Goal: Check status: Check status

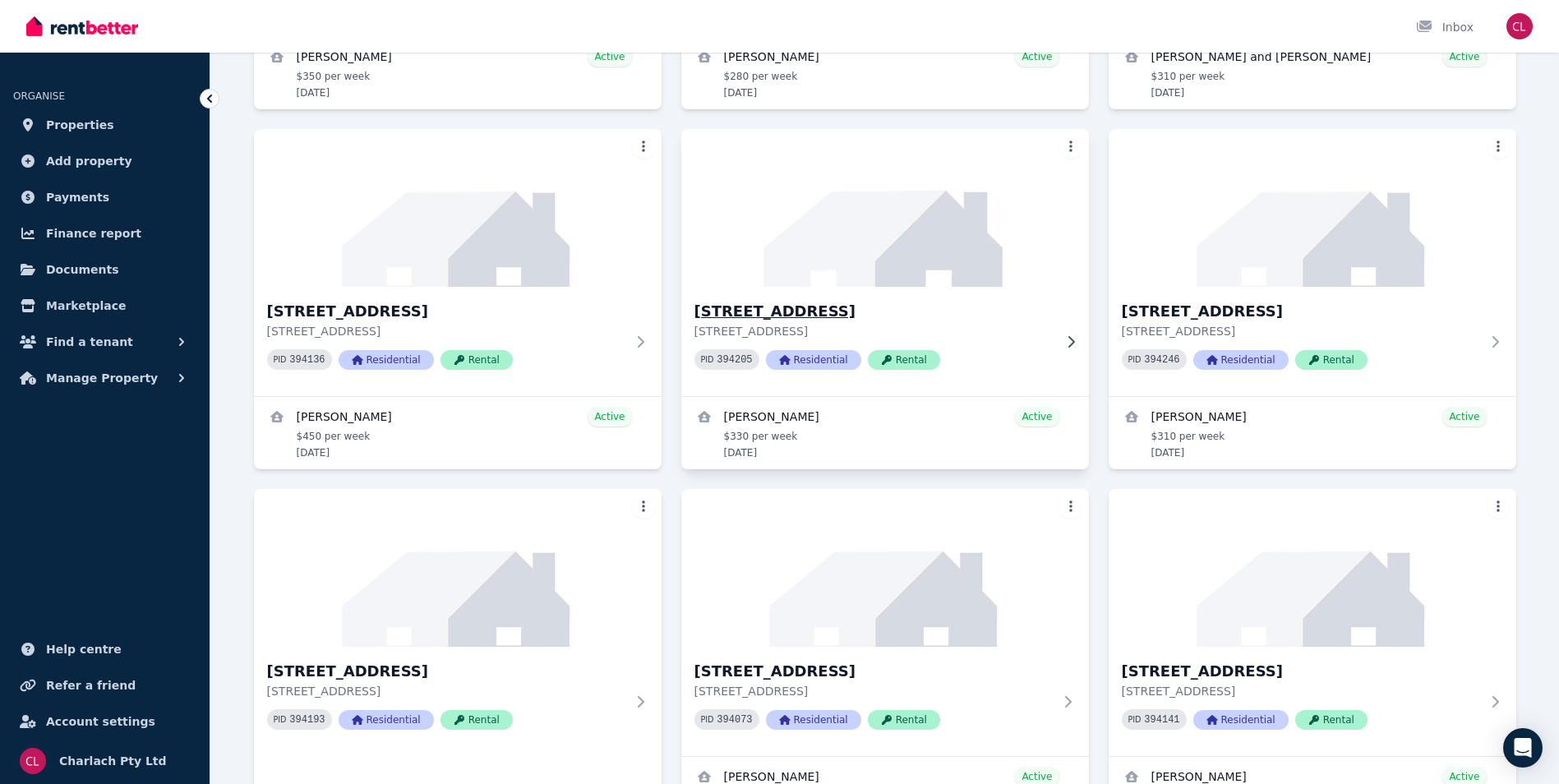
scroll to position [4271, 0]
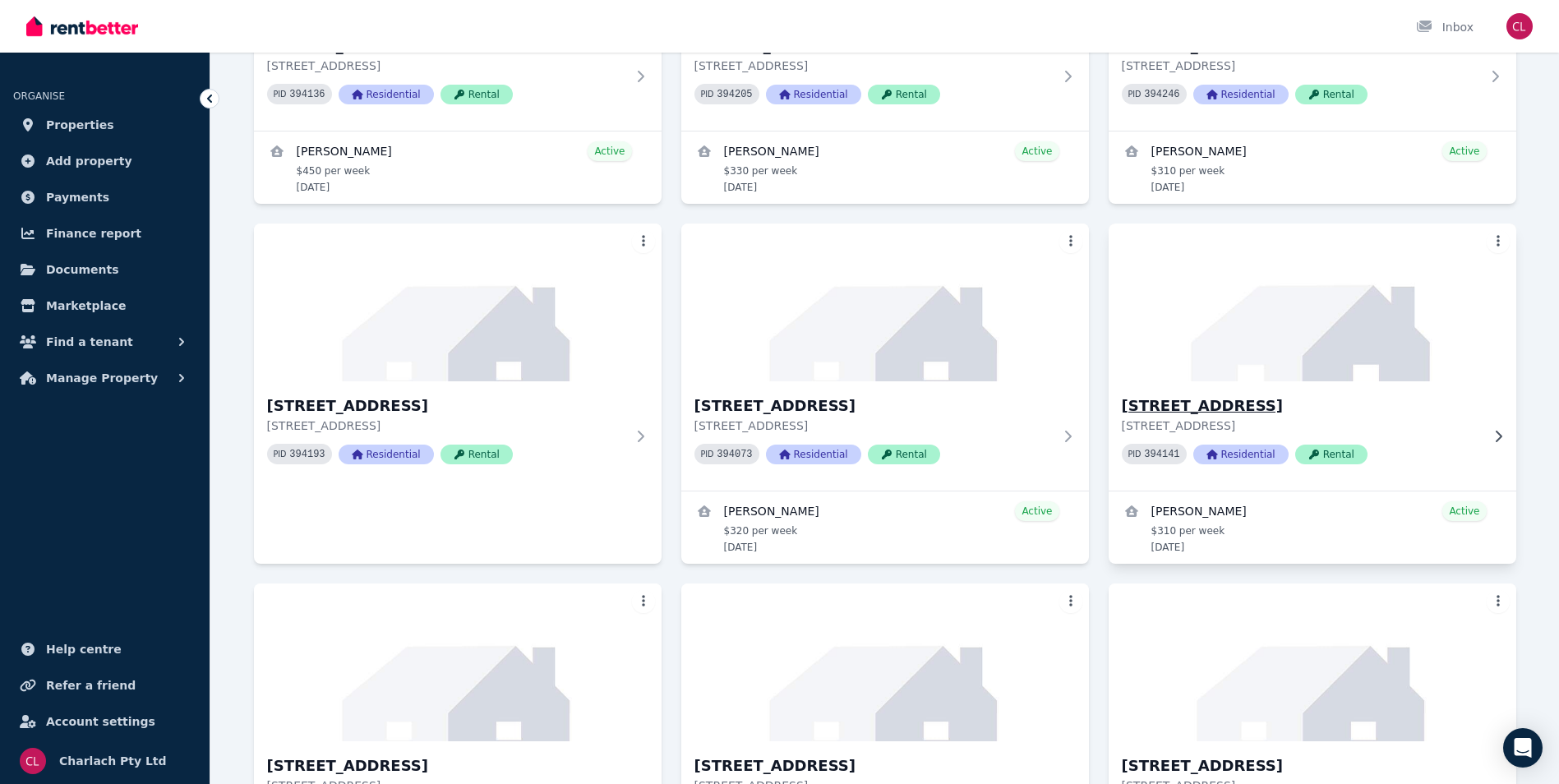
click at [1276, 340] on img at bounding box center [1311, 302] width 428 height 166
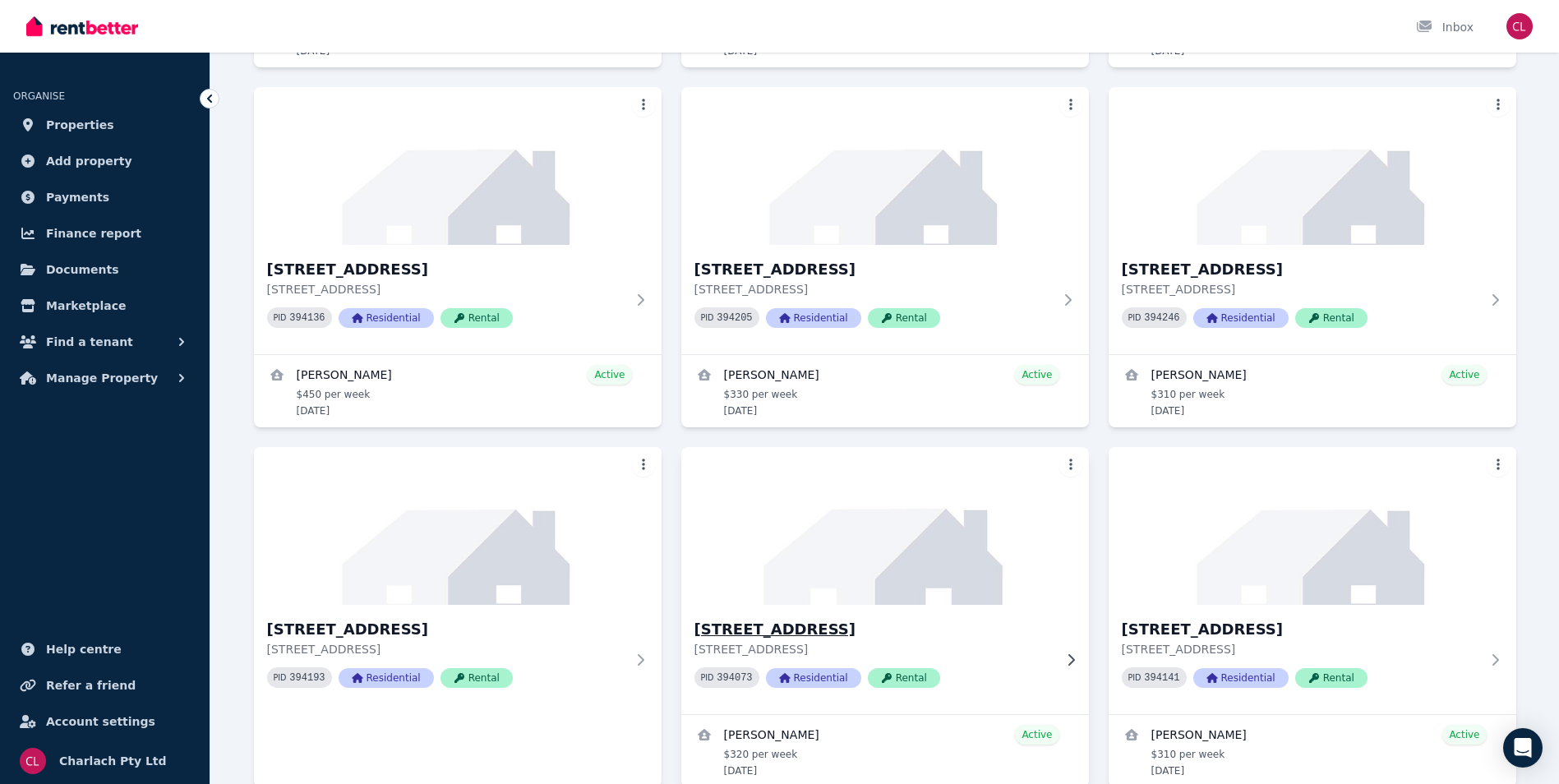
scroll to position [4189, 0]
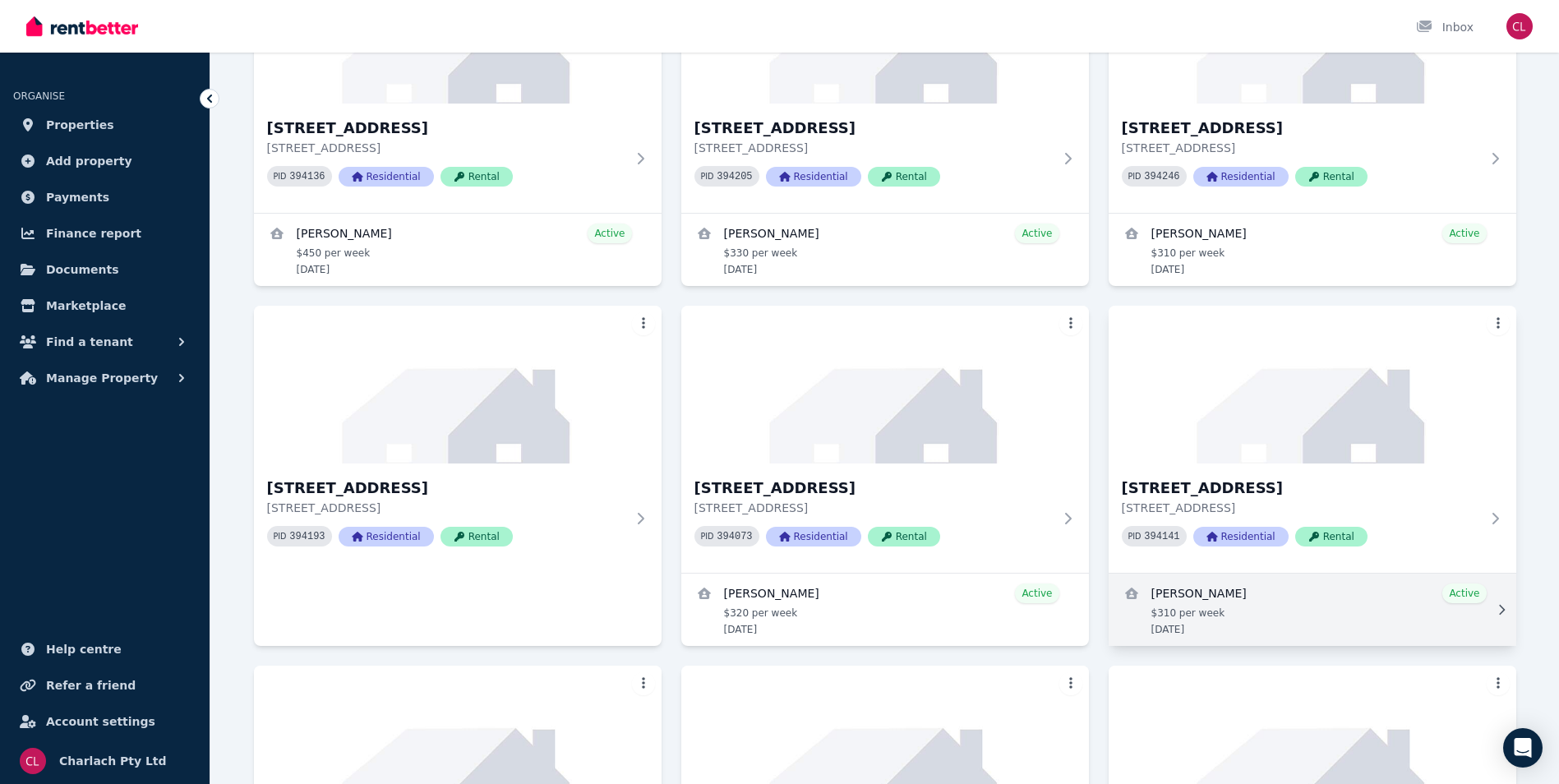
click at [1201, 597] on link "View details for Grant Feuerring" at bounding box center [1311, 609] width 408 height 72
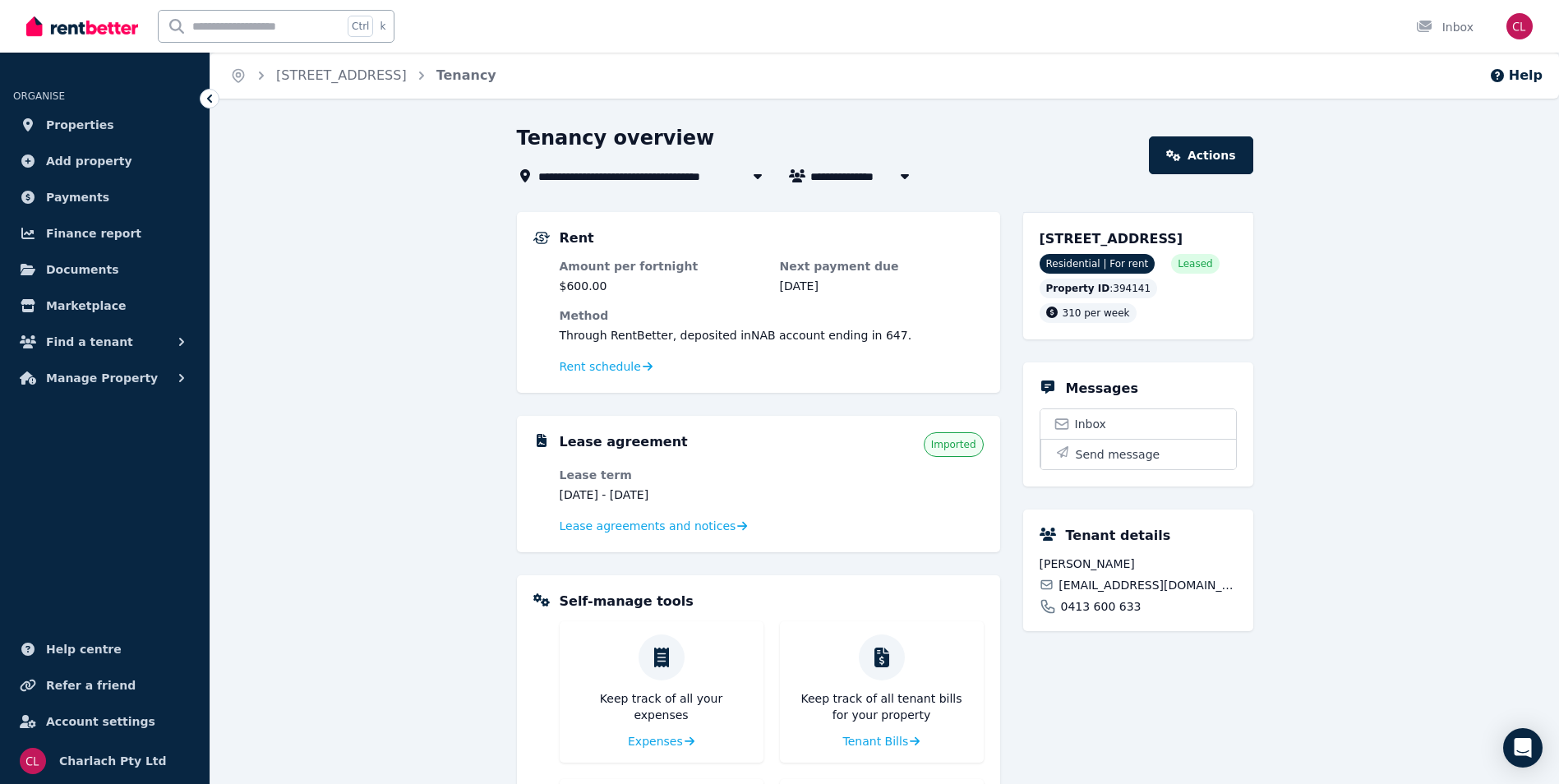
click at [968, 155] on div "Tenancy overview" at bounding box center [828, 141] width 622 height 31
